Goal: Download file/media

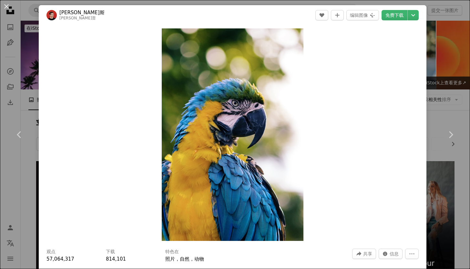
scroll to position [1068, 0]
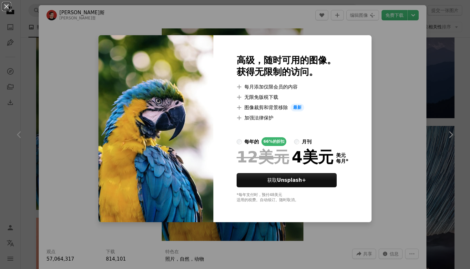
click at [266, 18] on div "An X shape 高级，随时可用的图像。 获得无限制的访问。 A plus sign 每月添加仅限会员的内容 A plus sign 无限免版税下载 A …" at bounding box center [235, 134] width 470 height 269
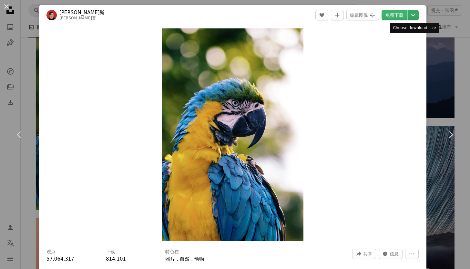
click at [411, 17] on icon "Chevron down" at bounding box center [413, 15] width 10 height 8
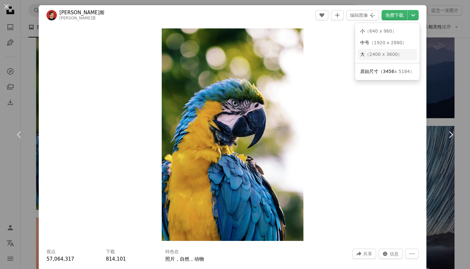
click at [396, 55] on span "（ 2400 x 3600 ）" at bounding box center [382, 54] width 37 height 5
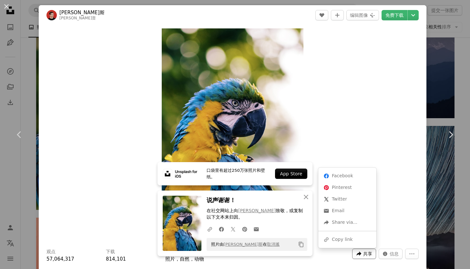
click at [362, 253] on button "A forward-right arrow 共享" at bounding box center [364, 253] width 24 height 10
click at [353, 223] on div "A forward-right arrow 通过...分享" at bounding box center [347, 222] width 53 height 12
click at [370, 115] on dialog "An X shape Chevron left Chevron right [PERSON_NAME]雷普 A heart A plus sign 编辑图像 …" at bounding box center [235, 134] width 470 height 269
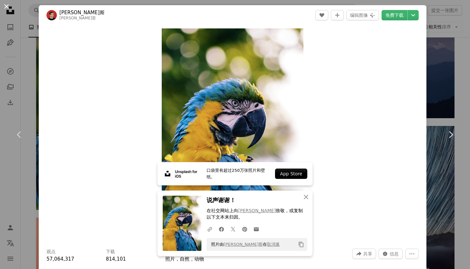
click at [6, 6] on button "An X shape" at bounding box center [7, 7] width 8 height 8
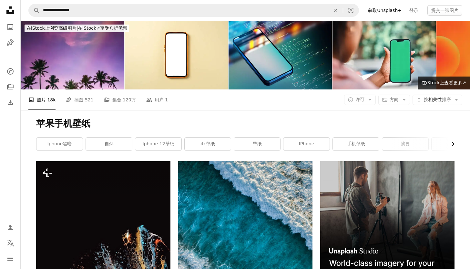
click at [453, 146] on icon "button" at bounding box center [452, 144] width 3 height 4
click at [453, 150] on link "Ipad壁纸" at bounding box center [431, 143] width 46 height 13
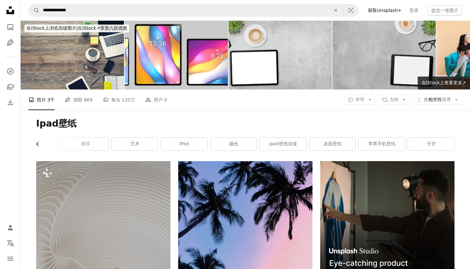
click at [38, 141] on icon "Chevron left" at bounding box center [38, 144] width 6 height 6
click at [38, 142] on icon "button" at bounding box center [37, 144] width 3 height 4
click at [38, 142] on link "Ipad Pro壁纸" at bounding box center [59, 143] width 46 height 13
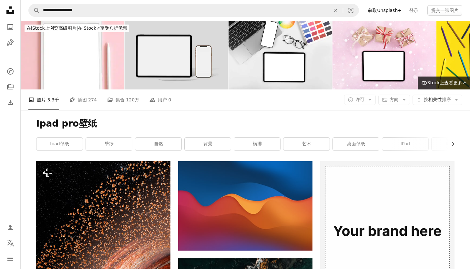
click at [455, 147] on div "Ipad pro壁纸 Chevron right Ipad壁纸 壁纸 自然 背景 横排 艺术 桌面壁纸 iPad iPad Pro 壁纸4k 摘要 天空" at bounding box center [244, 135] width 433 height 51
click at [454, 144] on icon "Chevron right" at bounding box center [452, 144] width 6 height 6
click at [454, 144] on div "Ipad pro壁纸 Chevron left Ipad壁纸 壁纸 自然 背景 横排 艺术 桌面壁纸 iPad iPad Pro 壁纸4k 摘要 天空" at bounding box center [244, 135] width 433 height 51
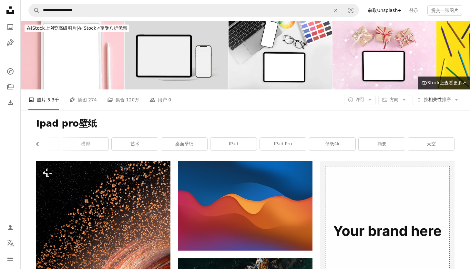
click at [35, 143] on icon "Chevron left" at bounding box center [38, 144] width 6 height 6
click at [35, 144] on icon "Chevron left" at bounding box center [38, 144] width 6 height 6
click at [35, 144] on div "Ipad pro壁纸 Chevron right Ipad壁纸 壁纸 自然 背景 横排 艺术 桌面壁纸 iPad iPad Pro 壁纸4k 摘要 天空" at bounding box center [244, 135] width 433 height 51
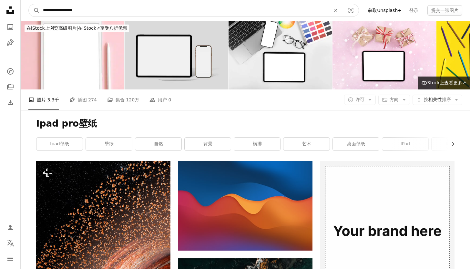
click at [76, 13] on input "**********" at bounding box center [184, 10] width 289 height 12
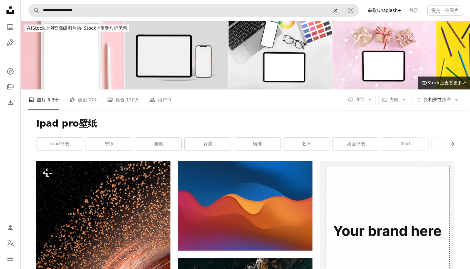
click at [340, 11] on icon "An X shape" at bounding box center [335, 10] width 14 height 5
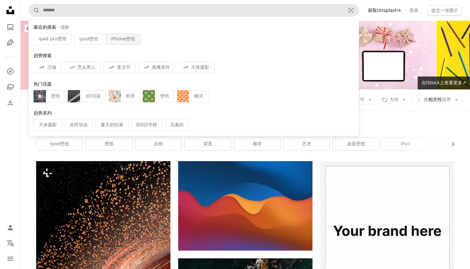
click at [115, 39] on span "iPhone壁纸" at bounding box center [123, 39] width 24 height 6
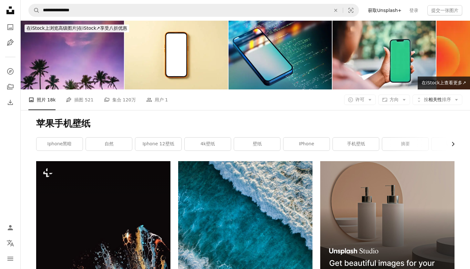
click at [453, 144] on icon "button" at bounding box center [452, 144] width 3 height 4
click at [453, 143] on icon "Chevron right" at bounding box center [452, 144] width 6 height 6
click at [405, 101] on icon "Arrow down" at bounding box center [404, 100] width 6 height 6
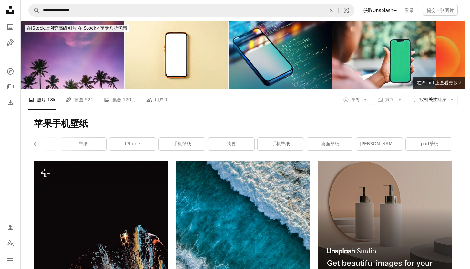
click at [372, 101] on body "**********" at bounding box center [232, 134] width 465 height 269
click at [368, 101] on icon "Arrow down" at bounding box center [365, 100] width 6 height 6
click at [399, 102] on body "**********" at bounding box center [232, 134] width 465 height 269
click at [402, 101] on icon "Arrow down" at bounding box center [399, 100] width 6 height 6
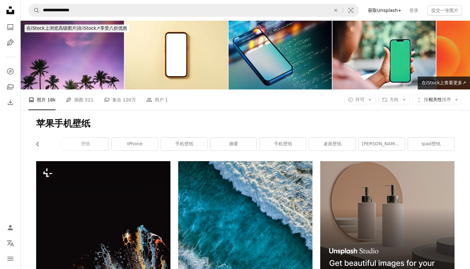
click at [456, 100] on icon "button" at bounding box center [456, 100] width 3 height 2
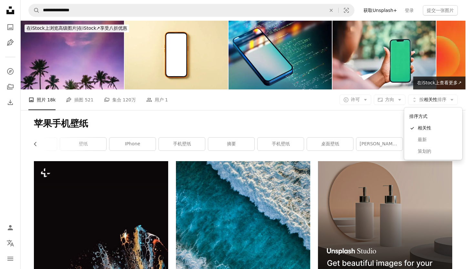
click at [362, 123] on body "**********" at bounding box center [232, 134] width 465 height 269
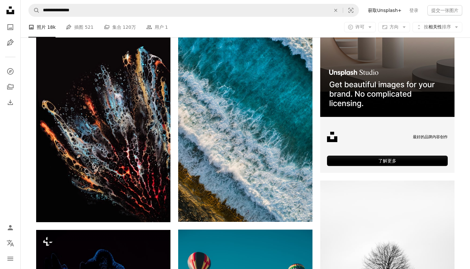
scroll to position [0, 0]
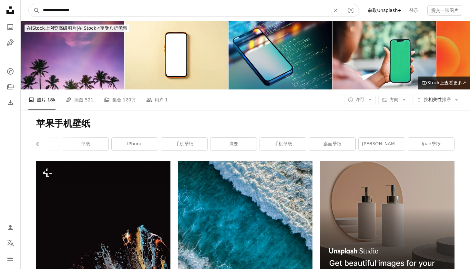
click at [94, 10] on input "**********" at bounding box center [184, 10] width 289 height 12
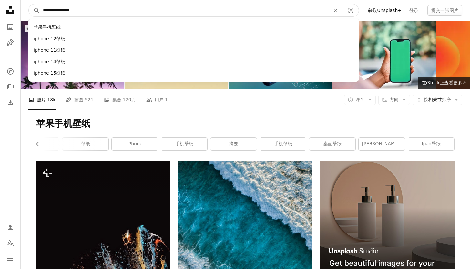
click at [94, 10] on input "**********" at bounding box center [184, 10] width 289 height 12
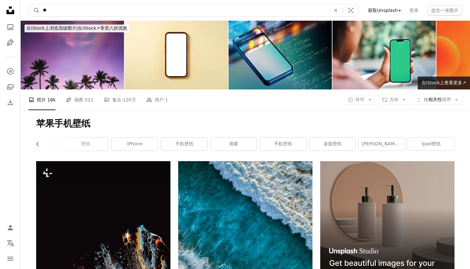
type input "*"
type input "**"
click at [34, 10] on button "A magnifying glass" at bounding box center [34, 10] width 11 height 12
